Goal: Information Seeking & Learning: Learn about a topic

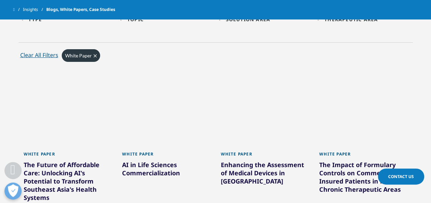
scroll to position [343, 0]
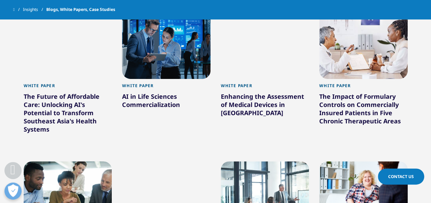
click at [347, 98] on div "The Impact of Formulary Controls on Commercially Insured Patients in Five Chron…" at bounding box center [363, 110] width 88 height 36
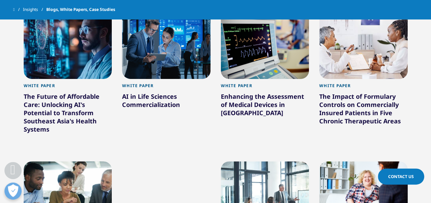
click at [347, 95] on div "The Impact of Formulary Controls on Commercially Insured Patients in Five Chron…" at bounding box center [363, 110] width 88 height 36
click at [347, 97] on div "The Impact of Formulary Controls on Commercially Insured Patients in Five Chron…" at bounding box center [363, 110] width 88 height 36
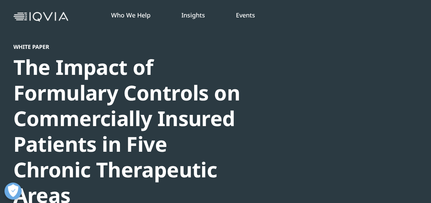
scroll to position [34, 0]
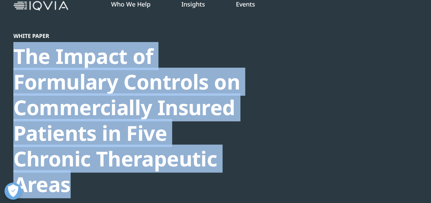
drag, startPoint x: 13, startPoint y: 53, endPoint x: 69, endPoint y: 180, distance: 138.2
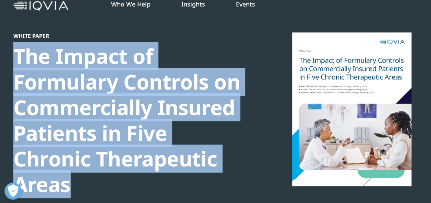
click at [69, 180] on div "The Impact of Formulary Controls on Commercially Insured Patients in Five Chron…" at bounding box center [130, 120] width 235 height 154
copy div "The Impact of Formulary Controls on Commercially Insured Patients in Five Chron…"
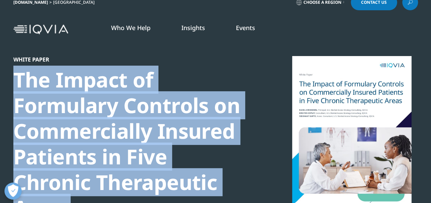
scroll to position [0, 0]
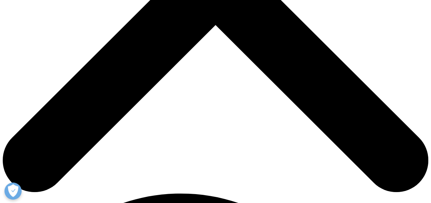
scroll to position [174, 0]
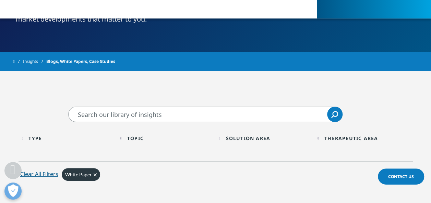
click at [96, 177] on span "Clear" at bounding box center [95, 175] width 3 height 6
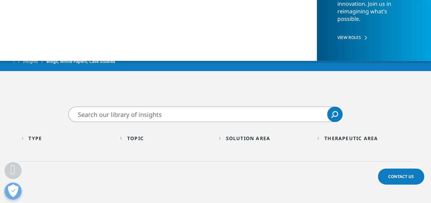
click at [39, 138] on div "Type" at bounding box center [34, 138] width 13 height 7
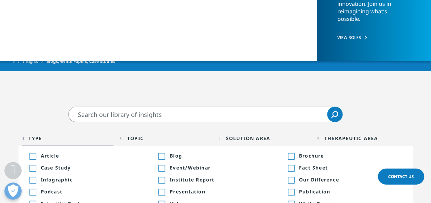
scroll to position [208, 0]
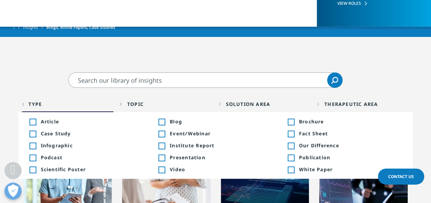
click at [294, 131] on div "Toggle" at bounding box center [290, 134] width 6 height 6
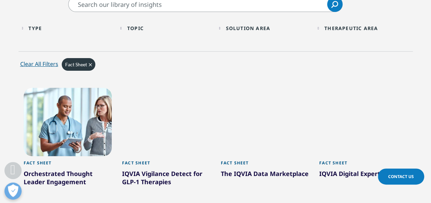
scroll to position [311, 0]
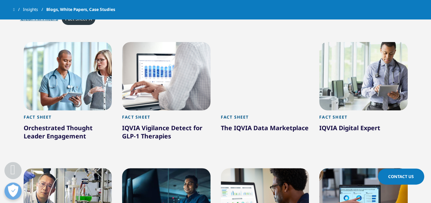
click at [82, 127] on div "Orchestrated Thought Leader Engagement" at bounding box center [68, 133] width 88 height 19
click at [80, 130] on div "Orchestrated Thought Leader Engagement" at bounding box center [68, 133] width 88 height 19
click at [81, 128] on div "Orchestrated Thought Leader Engagement" at bounding box center [68, 133] width 88 height 19
click at [78, 130] on div "Orchestrated Thought Leader Engagement" at bounding box center [68, 133] width 88 height 19
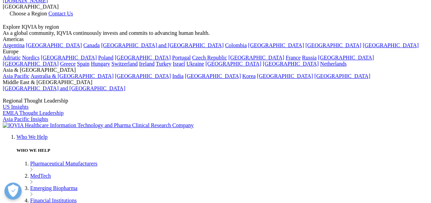
drag, startPoint x: 19, startPoint y: 56, endPoint x: 216, endPoint y: 95, distance: 200.3
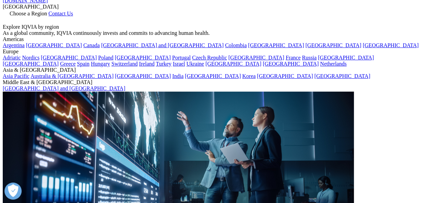
copy div "Orchestrated Thought Leader Engagement"
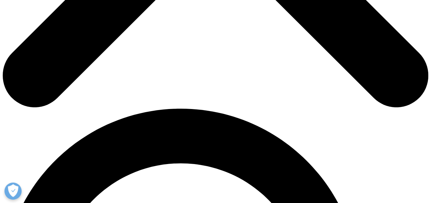
scroll to position [285, 0]
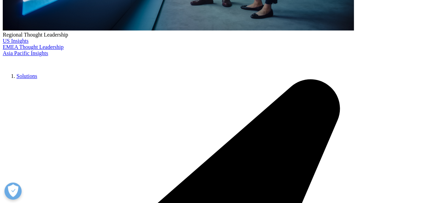
scroll to position [216, 0]
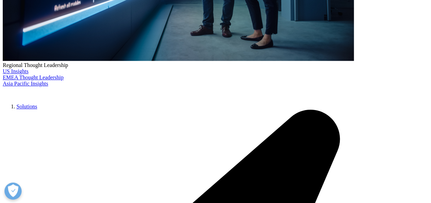
scroll to position [216, 0]
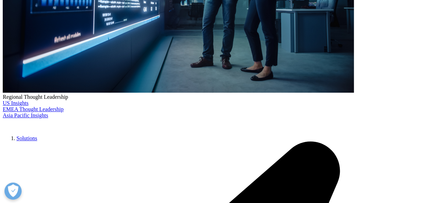
scroll to position [319, 0]
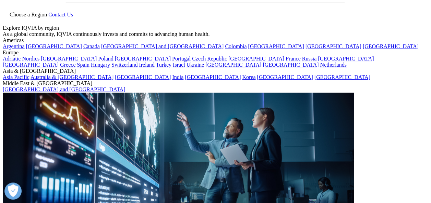
scroll to position [0, 0]
